Goal: Information Seeking & Learning: Check status

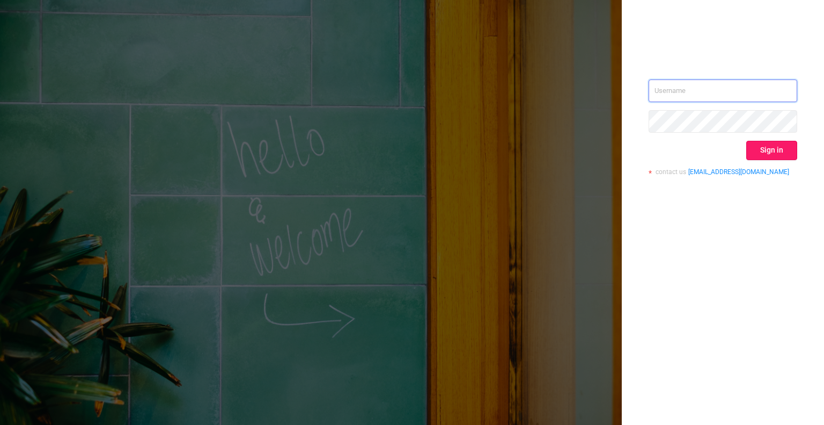
type input "[EMAIL_ADDRESS][DOMAIN_NAME]"
click at [763, 150] on button "Sign in" at bounding box center [772, 150] width 51 height 19
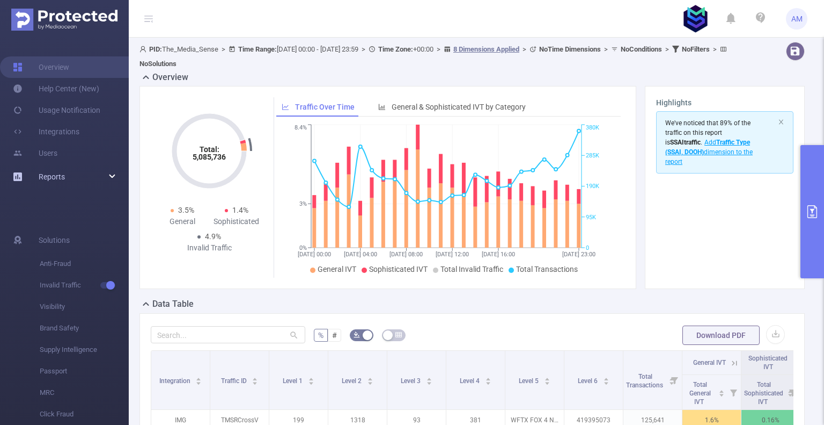
click at [56, 177] on span "Reports" at bounding box center [52, 176] width 26 height 9
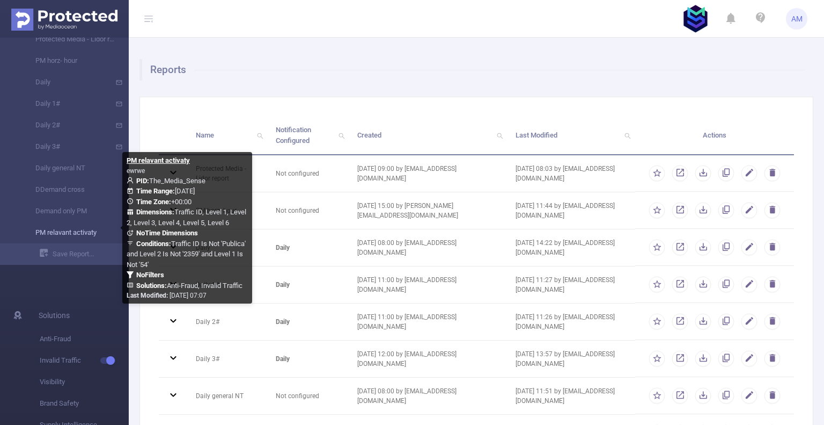
click at [69, 233] on link "PM relavant activaty" at bounding box center [68, 232] width 94 height 21
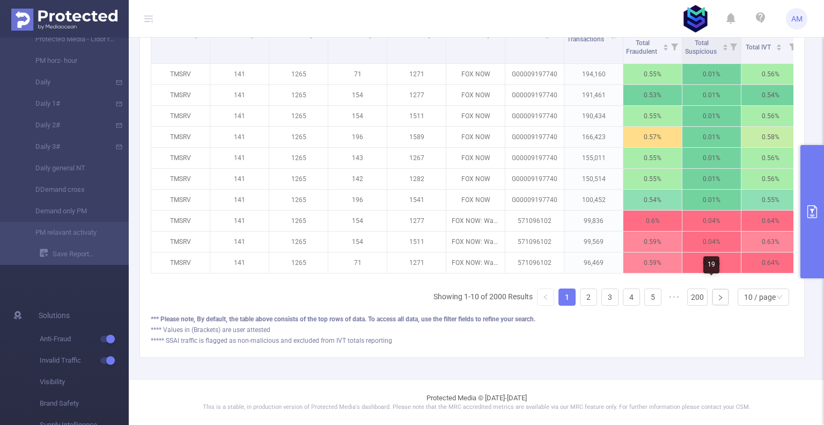
scroll to position [376, 0]
click at [754, 294] on div "10 / page" at bounding box center [760, 297] width 32 height 16
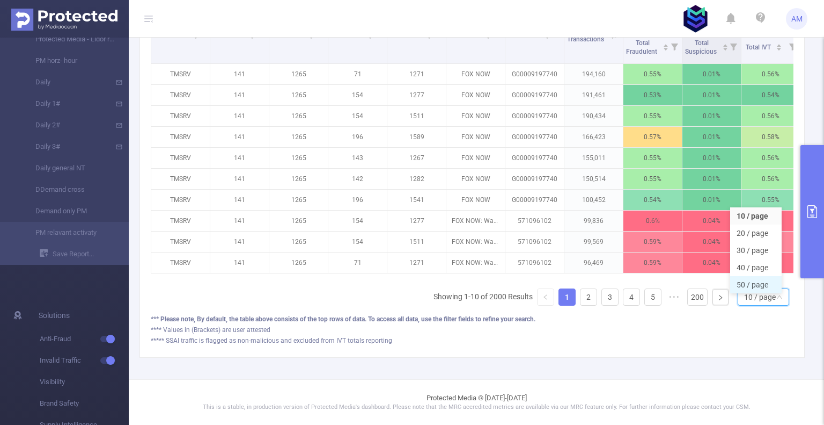
click at [757, 281] on li "50 / page" at bounding box center [756, 284] width 52 height 17
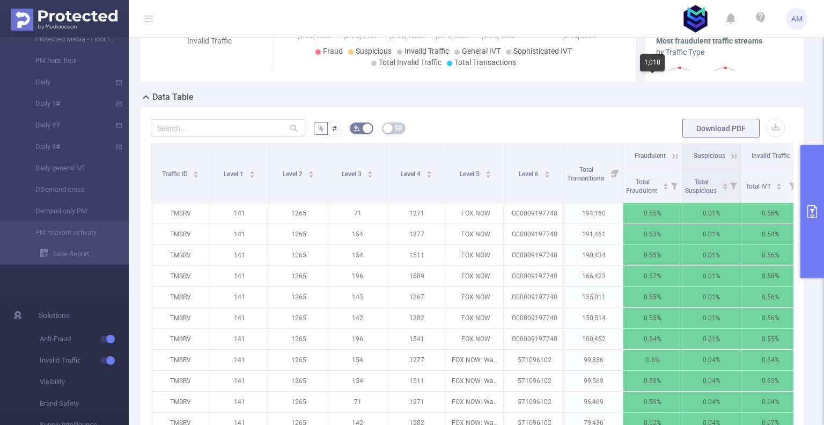
scroll to position [215, 0]
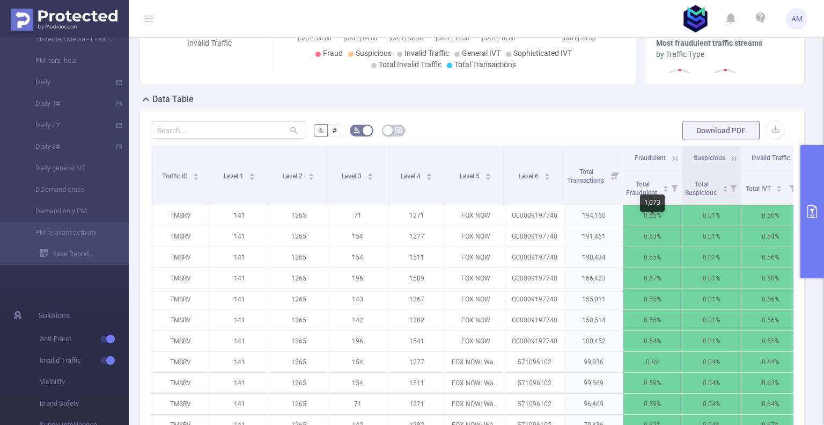
click at [648, 209] on div "1,073" at bounding box center [652, 202] width 25 height 17
click at [635, 196] on span "Total Fraudulent" at bounding box center [642, 188] width 33 height 16
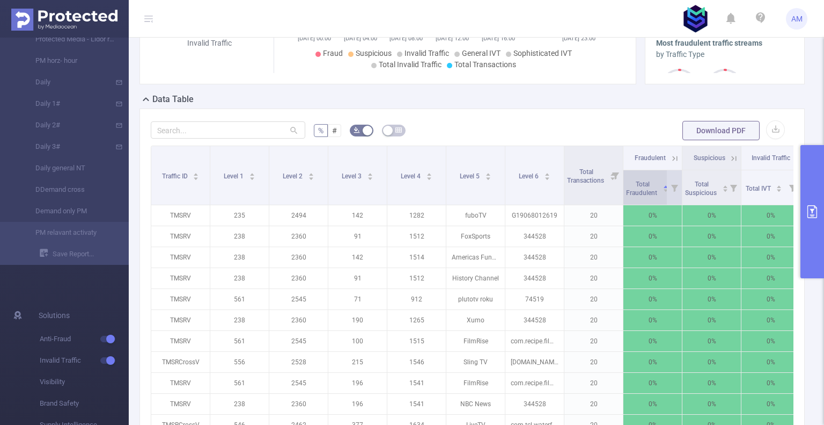
click at [642, 196] on span "Total Fraudulent" at bounding box center [642, 188] width 33 height 16
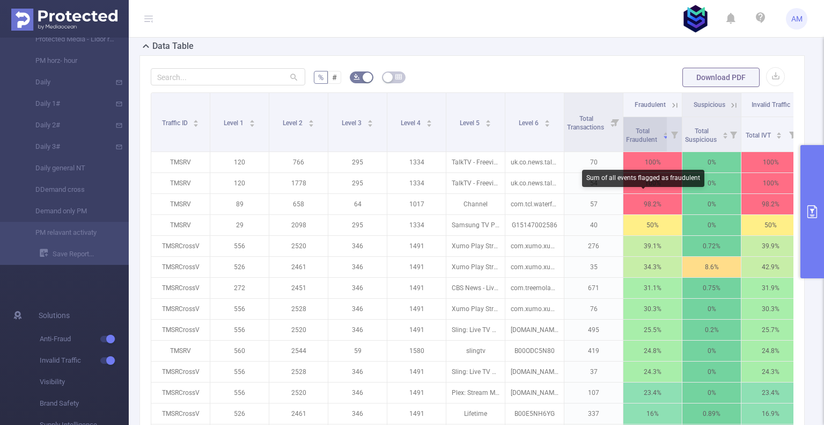
scroll to position [268, 0]
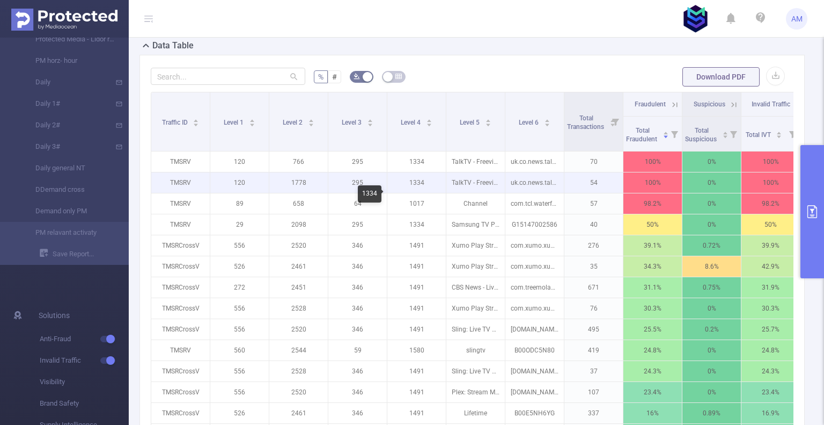
click at [416, 193] on p "1334" at bounding box center [416, 182] width 58 height 20
copy p "1334"
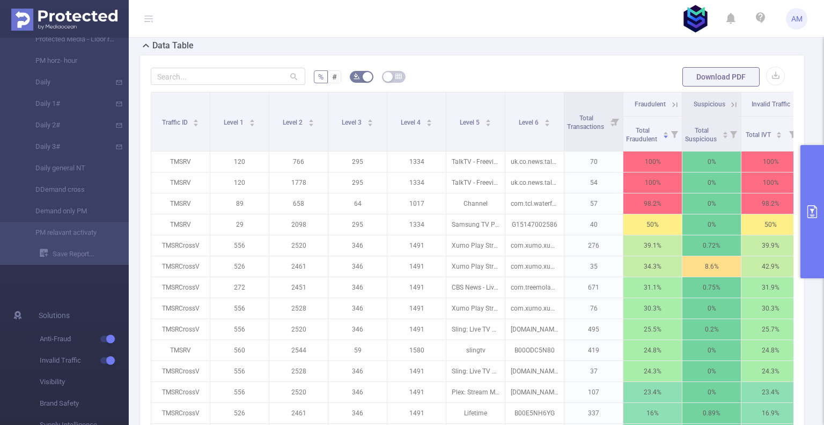
click at [676, 109] on icon at bounding box center [675, 105] width 10 height 10
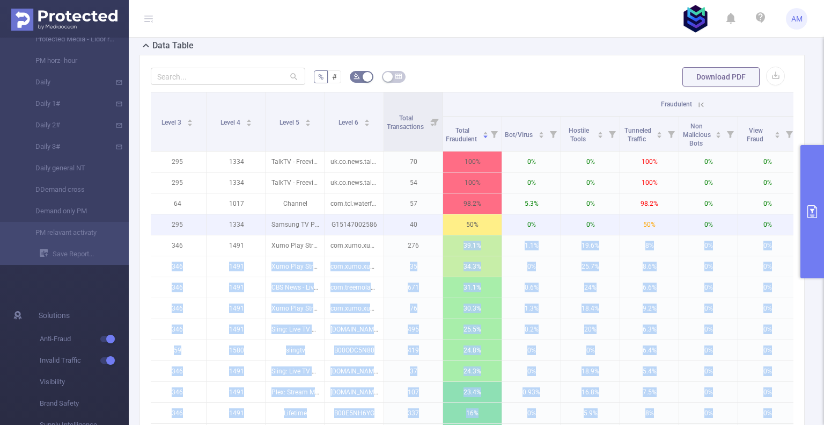
scroll to position [0, 232]
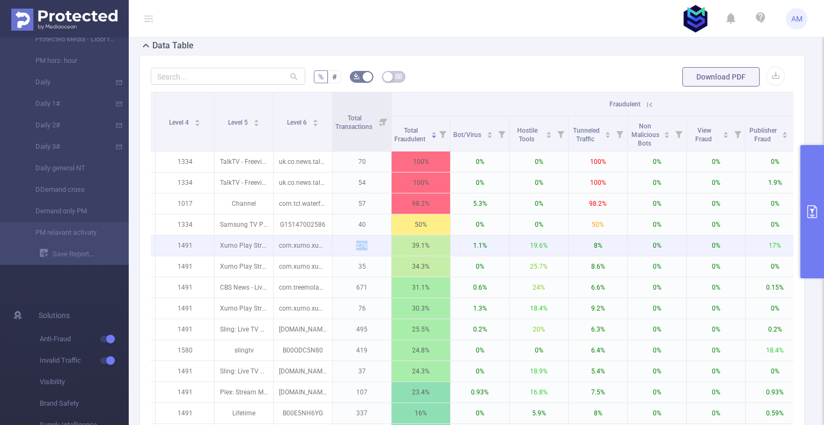
drag, startPoint x: 597, startPoint y: 259, endPoint x: 351, endPoint y: 253, distance: 246.4
click at [351, 253] on p "276" at bounding box center [362, 245] width 58 height 20
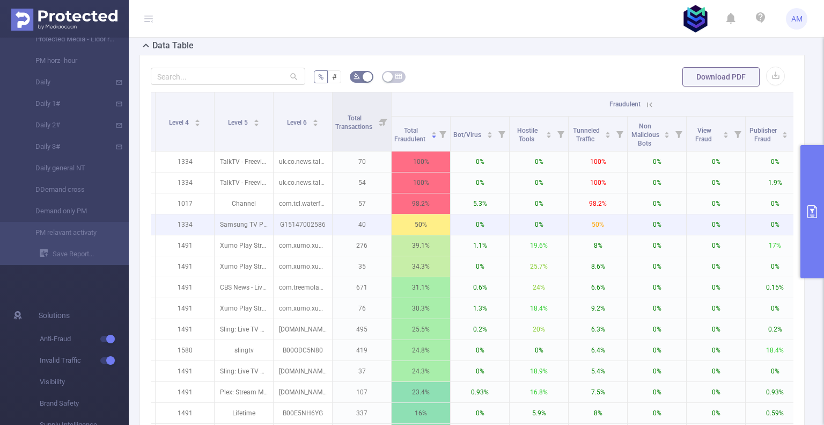
click at [375, 235] on p "40" at bounding box center [362, 224] width 58 height 20
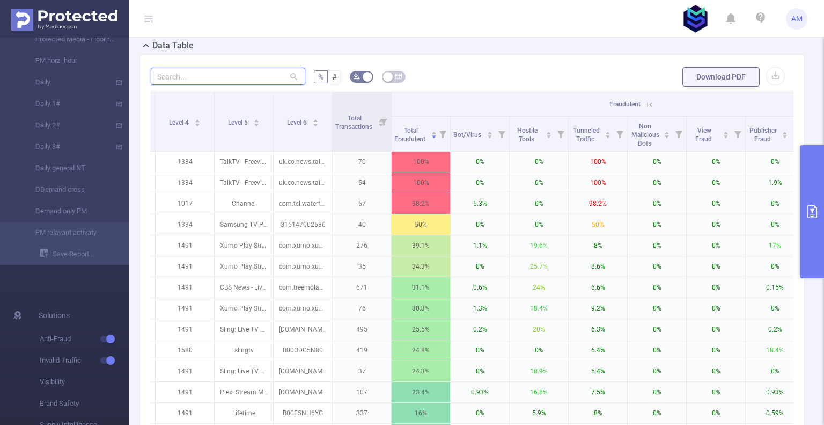
click at [201, 85] on input "text" at bounding box center [228, 76] width 155 height 17
type input "1334"
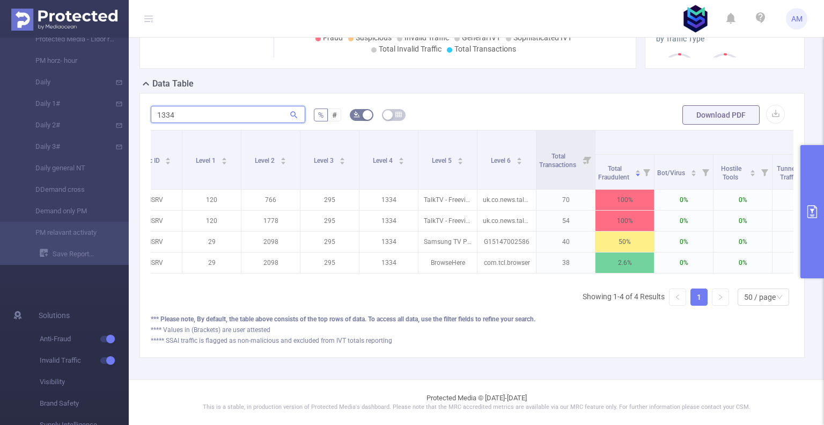
scroll to position [0, 0]
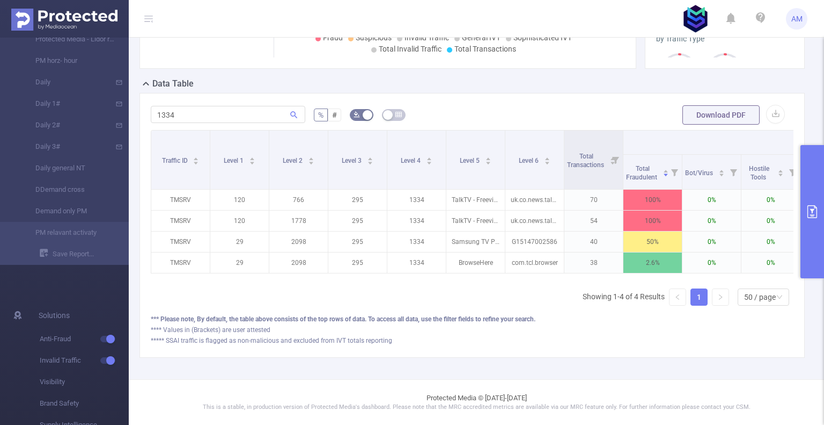
click at [816, 180] on button "primary" at bounding box center [813, 211] width 24 height 133
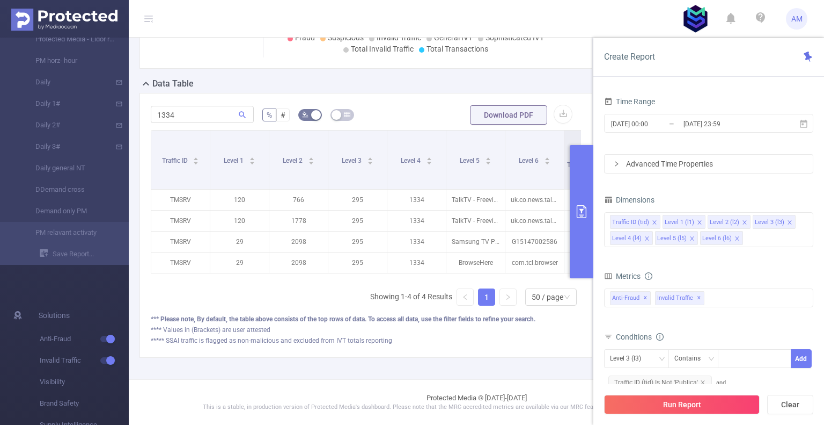
scroll to position [251, 0]
click at [683, 123] on input "[DATE] 23:59" at bounding box center [726, 123] width 87 height 14
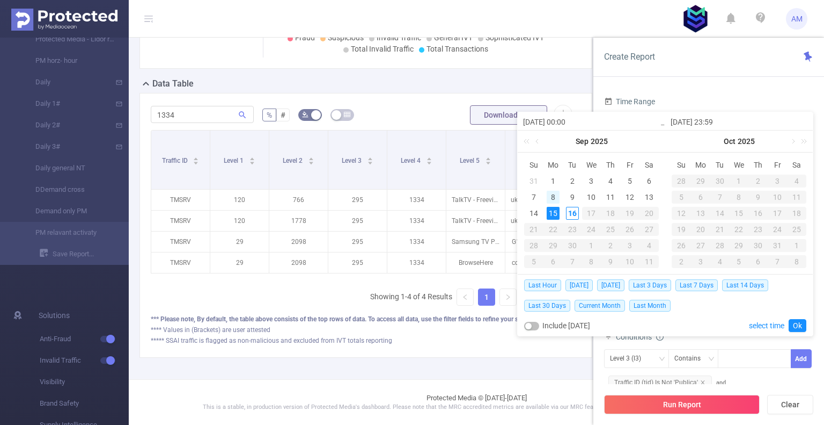
click at [548, 196] on div "8" at bounding box center [553, 197] width 13 height 13
click at [552, 210] on div "15" at bounding box center [553, 213] width 13 height 13
type input "[DATE] 00:00"
click at [794, 328] on link "Ok" at bounding box center [798, 325] width 18 height 13
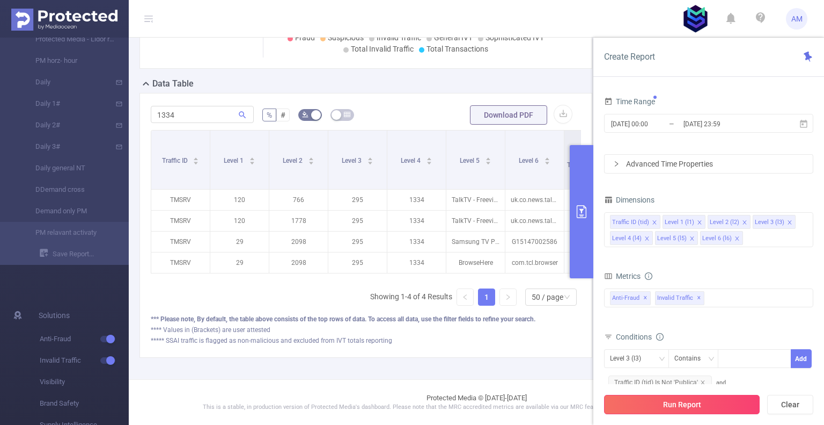
click at [724, 406] on button "Run Report" at bounding box center [682, 403] width 156 height 19
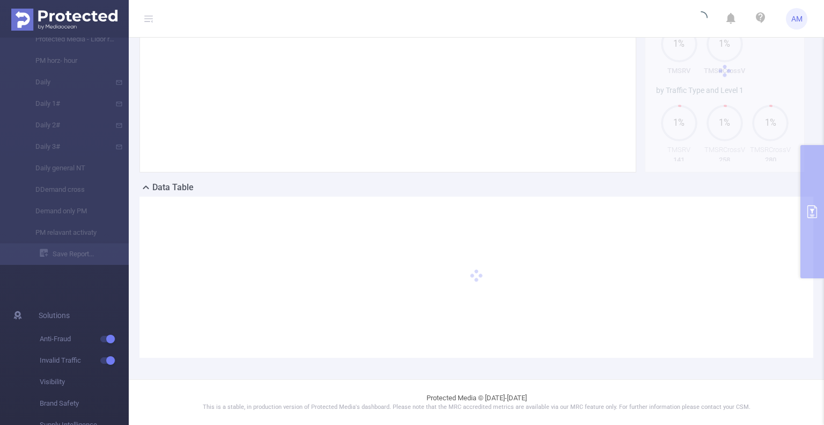
scroll to position [115, 0]
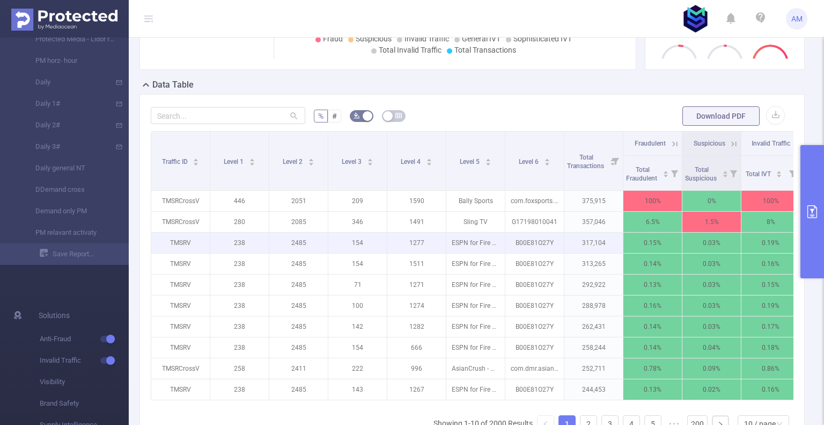
scroll to position [223, 0]
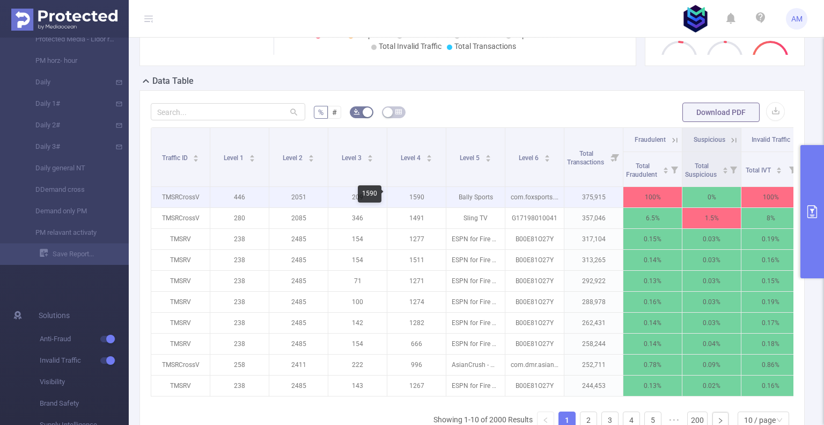
click at [419, 197] on p "1590" at bounding box center [416, 197] width 58 height 20
copy p "1590"
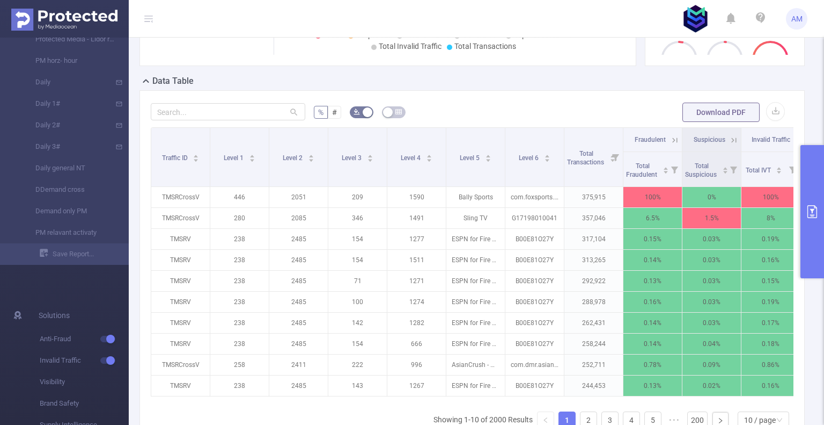
click at [676, 139] on icon at bounding box center [675, 140] width 10 height 10
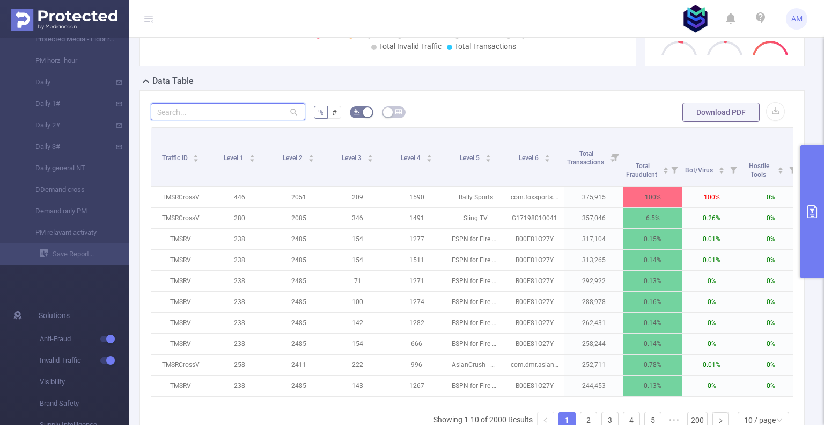
click at [227, 109] on input "text" at bounding box center [228, 111] width 155 height 17
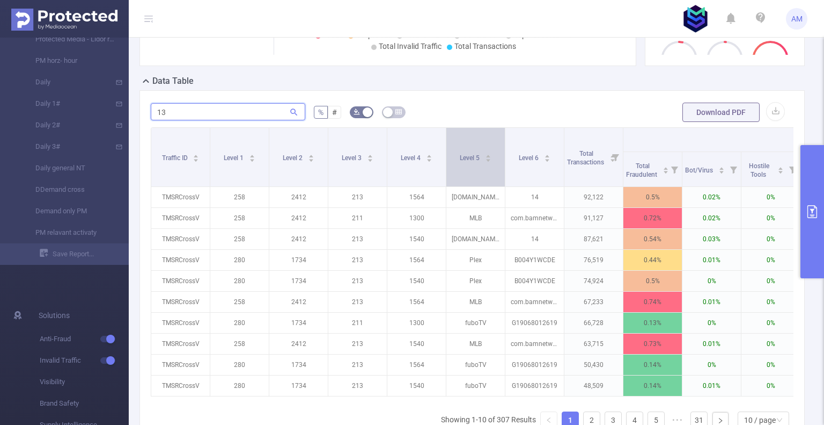
type input "1"
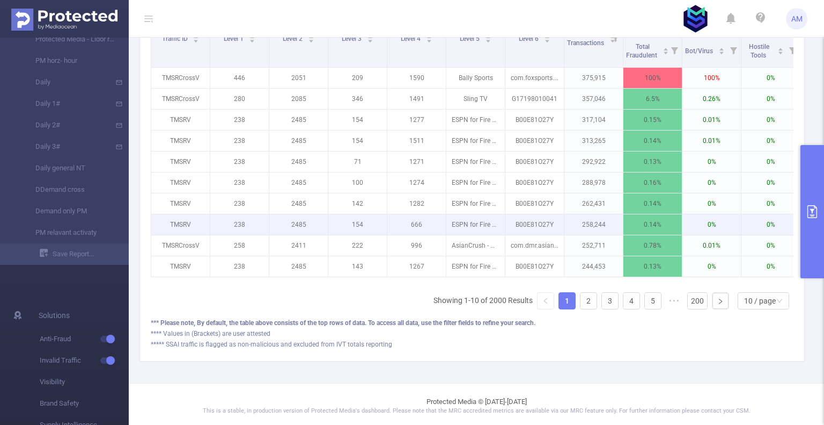
scroll to position [351, 0]
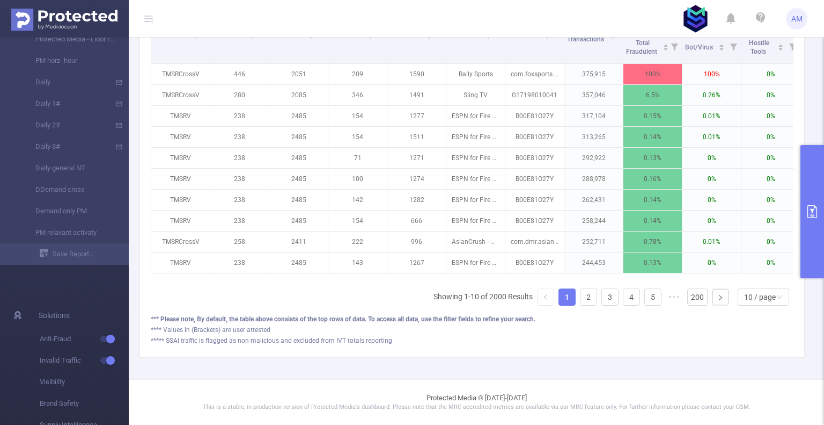
click at [812, 186] on button "primary" at bounding box center [813, 211] width 24 height 133
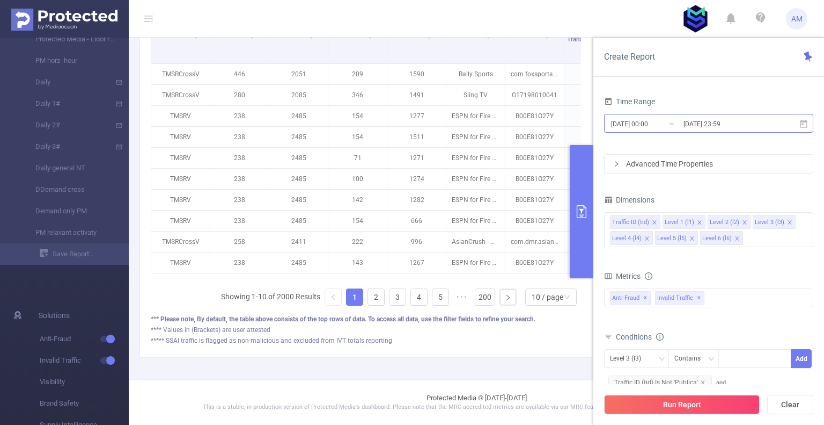
click at [698, 122] on input "[DATE] 23:59" at bounding box center [726, 123] width 87 height 14
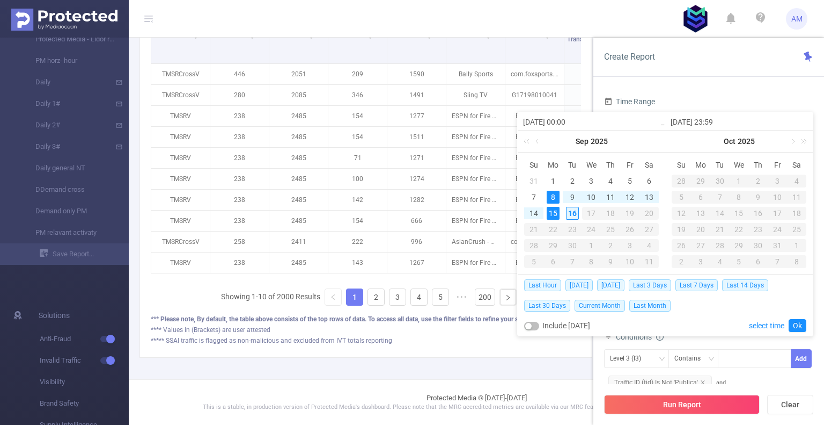
click at [571, 216] on div "16" at bounding box center [572, 213] width 13 height 13
click at [550, 215] on div "15" at bounding box center [553, 213] width 13 height 13
type input "[DATE] 00:00"
type input "[DATE] 23:59"
type input "[DATE] 00:00"
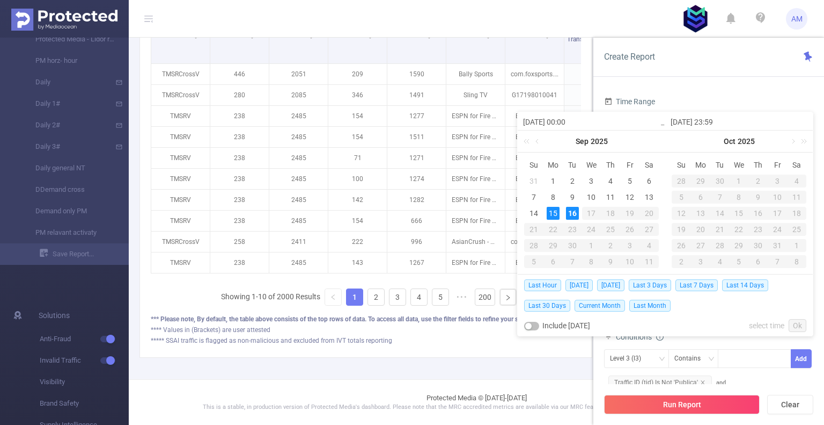
type input "[DATE] 23:59"
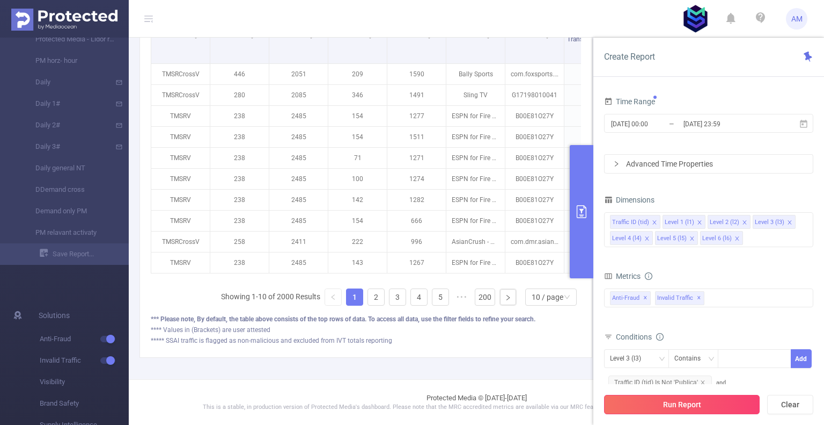
click at [685, 406] on button "Run Report" at bounding box center [682, 403] width 156 height 19
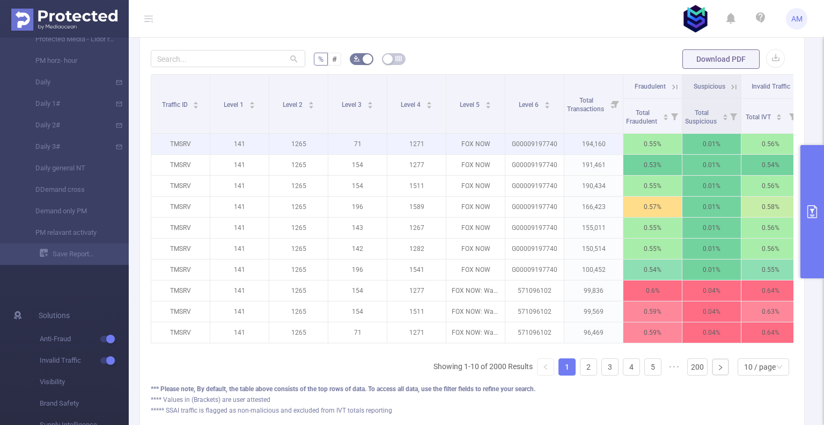
scroll to position [276, 0]
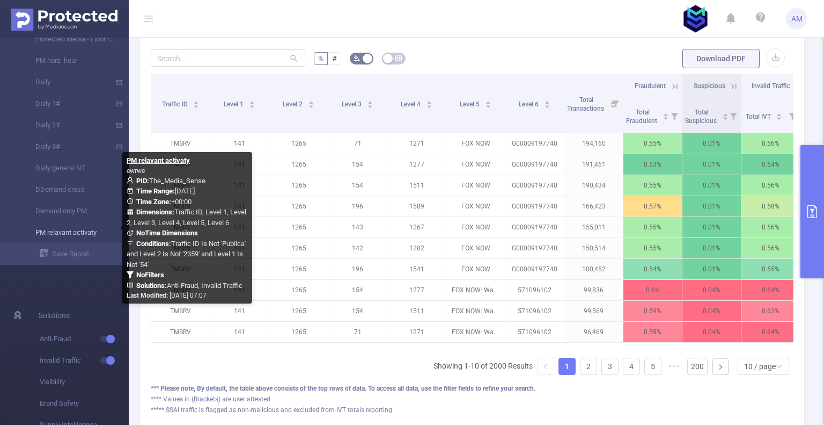
click at [91, 234] on link "PM relavant activaty" at bounding box center [68, 232] width 94 height 21
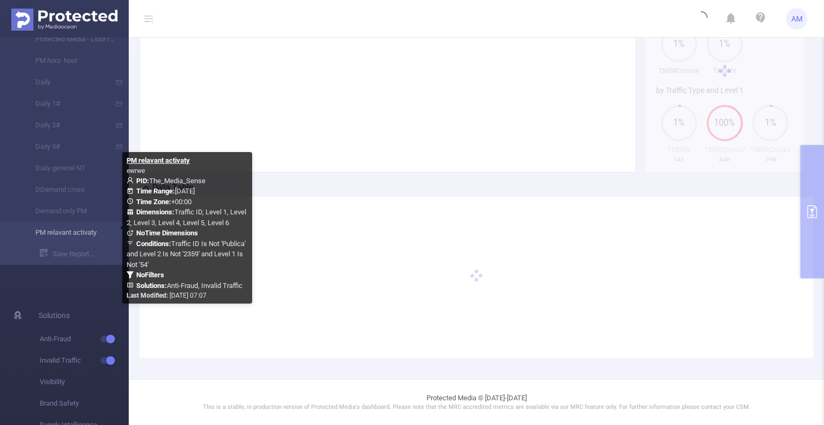
scroll to position [140, 0]
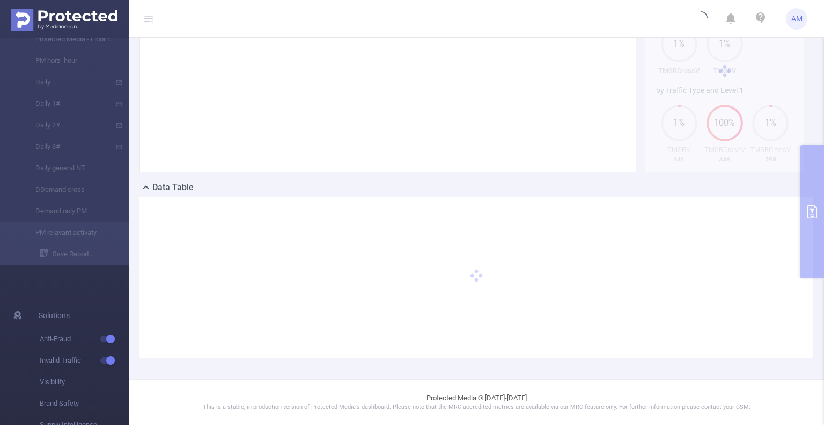
type input "[DATE] 23:59"
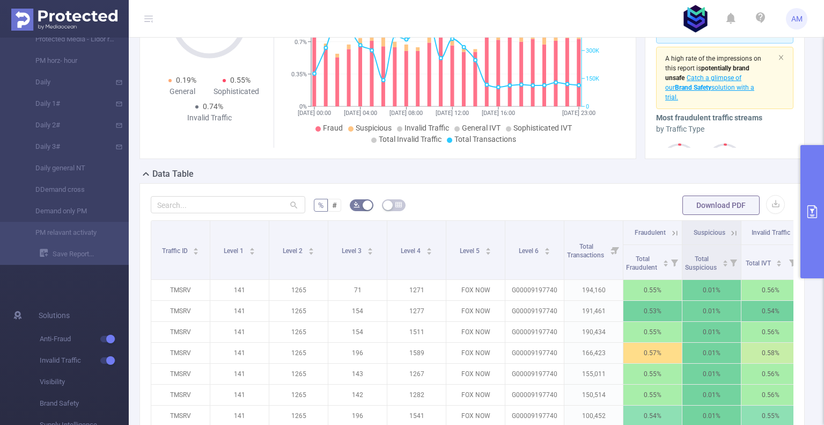
scroll to position [301, 0]
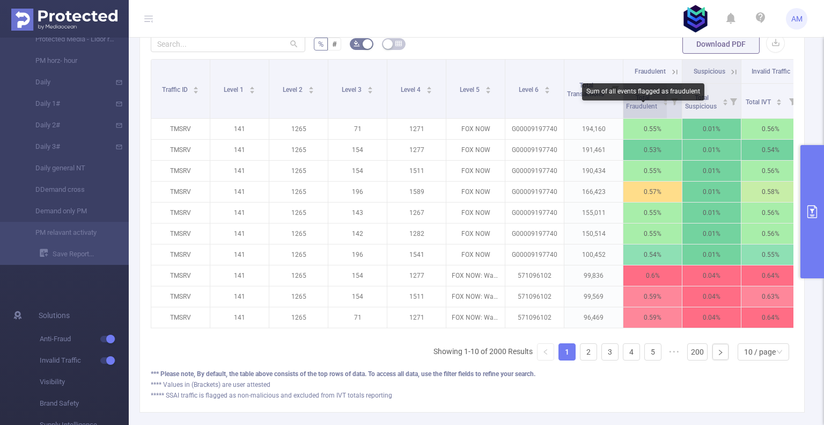
click at [638, 110] on span "Total Fraudulent" at bounding box center [642, 102] width 33 height 16
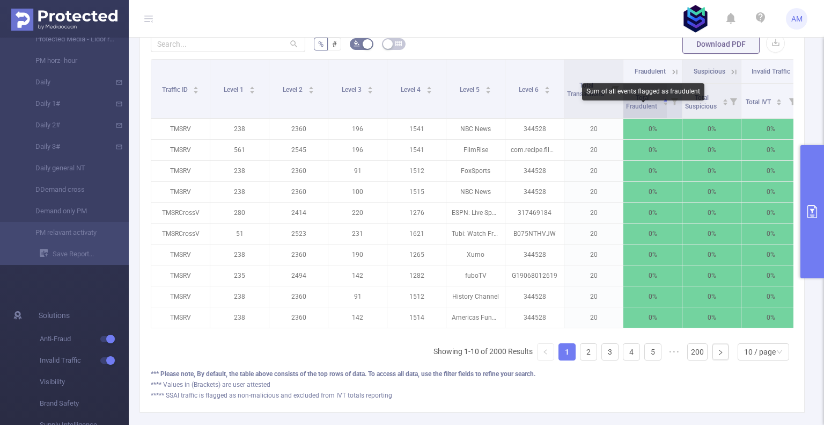
click at [640, 110] on span "Total Fraudulent" at bounding box center [642, 102] width 33 height 16
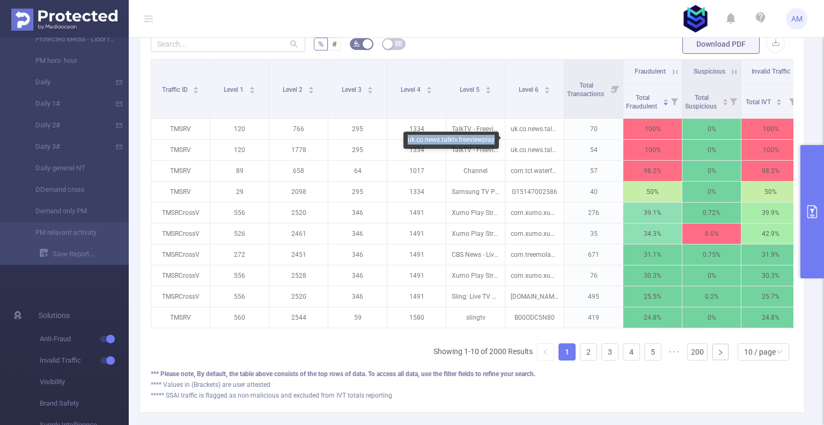
drag, startPoint x: 494, startPoint y: 141, endPoint x: 406, endPoint y: 141, distance: 88.0
click at [406, 141] on div "uk.co.news.talktv.freeviewplay" at bounding box center [452, 139] width 96 height 17
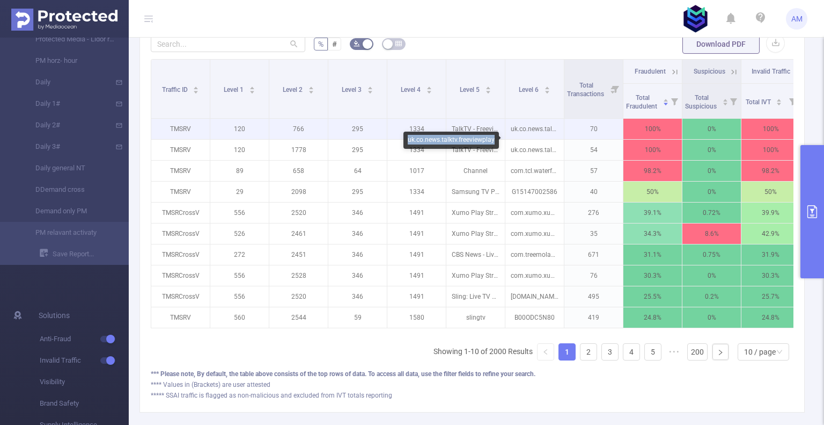
copy div "uk.co.news.talktv.freeviewplay"
